Goal: Navigation & Orientation: Find specific page/section

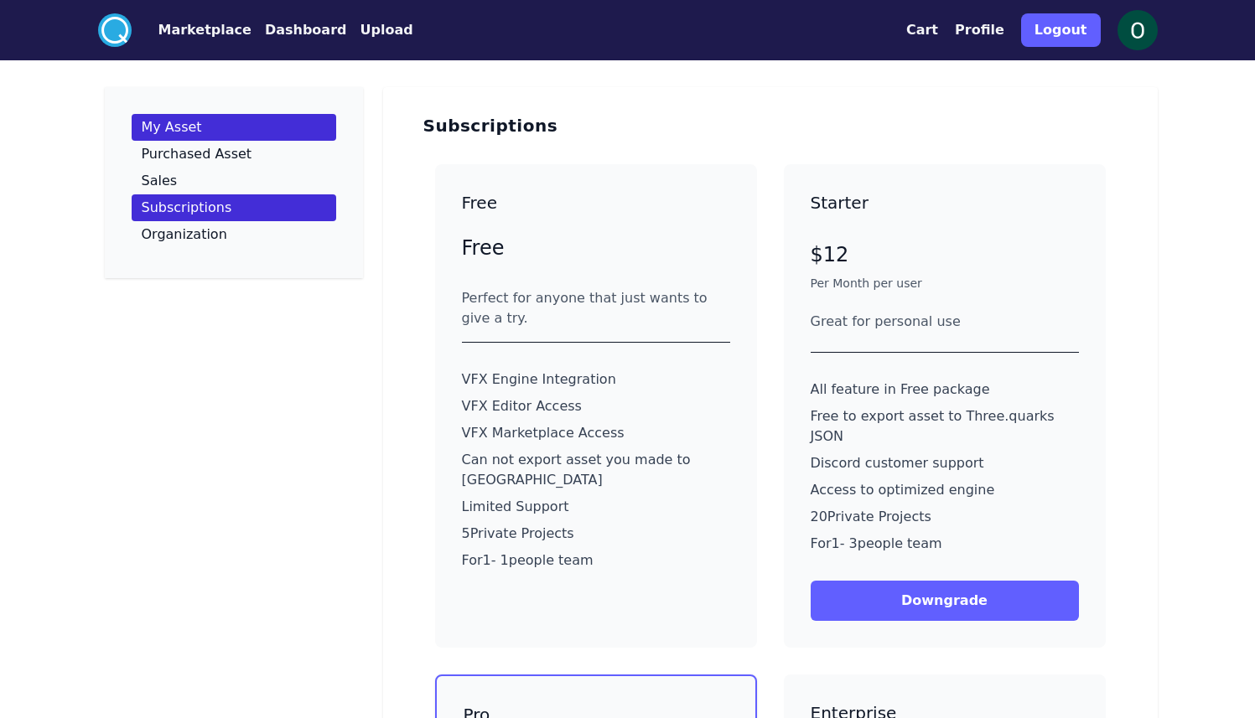
click at [199, 123] on link "My Asset" at bounding box center [234, 127] width 205 height 27
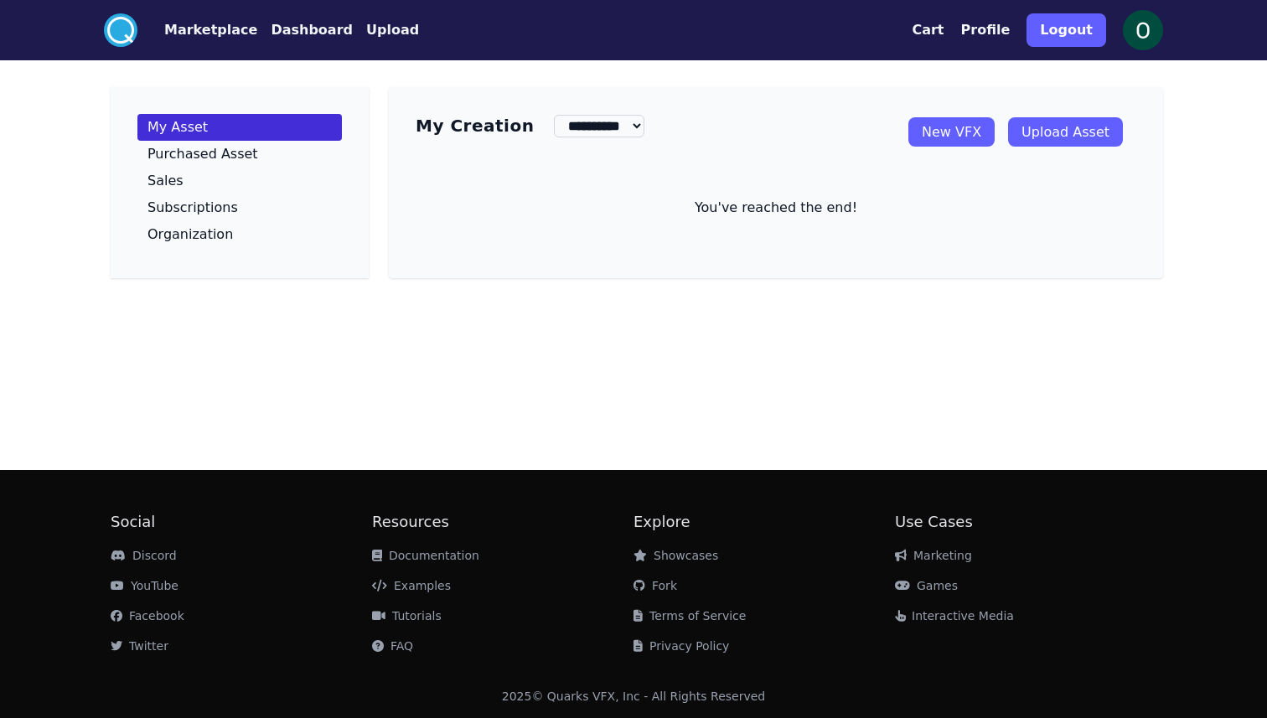
click at [123, 23] on circle at bounding box center [121, 30] width 34 height 34
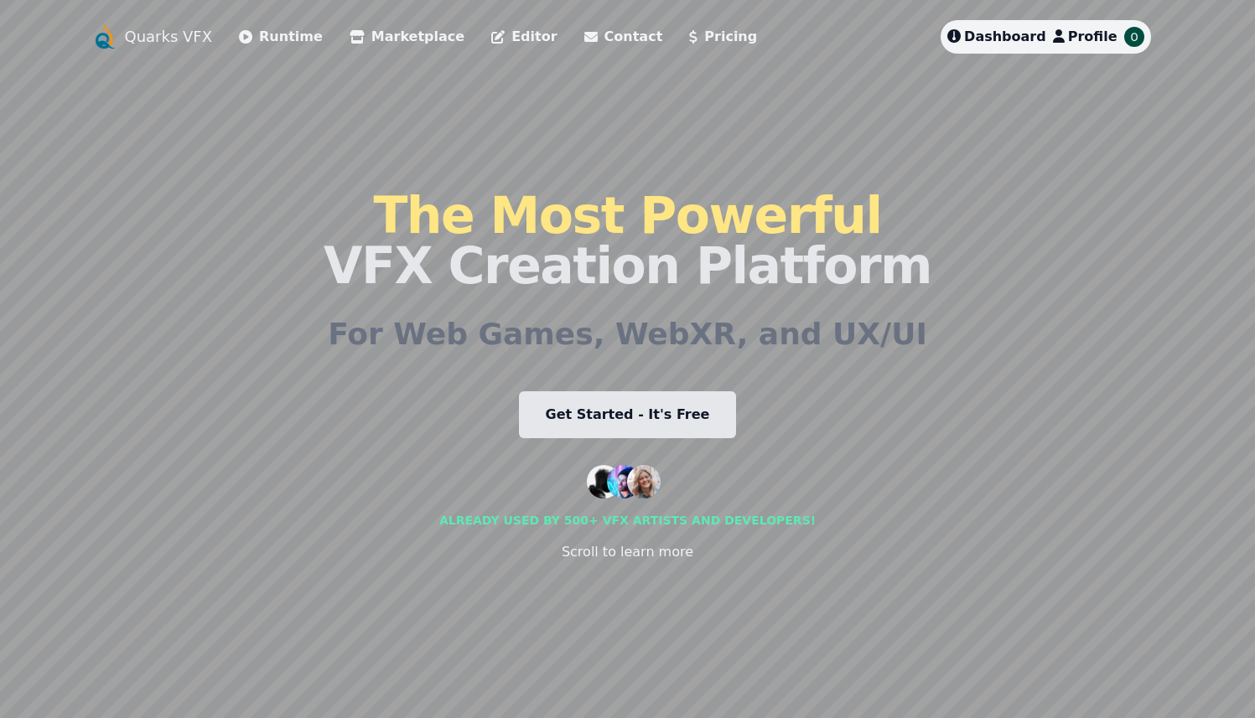
click at [1017, 39] on span "Dashboard" at bounding box center [1005, 36] width 82 height 16
